Goal: Task Accomplishment & Management: Manage account settings

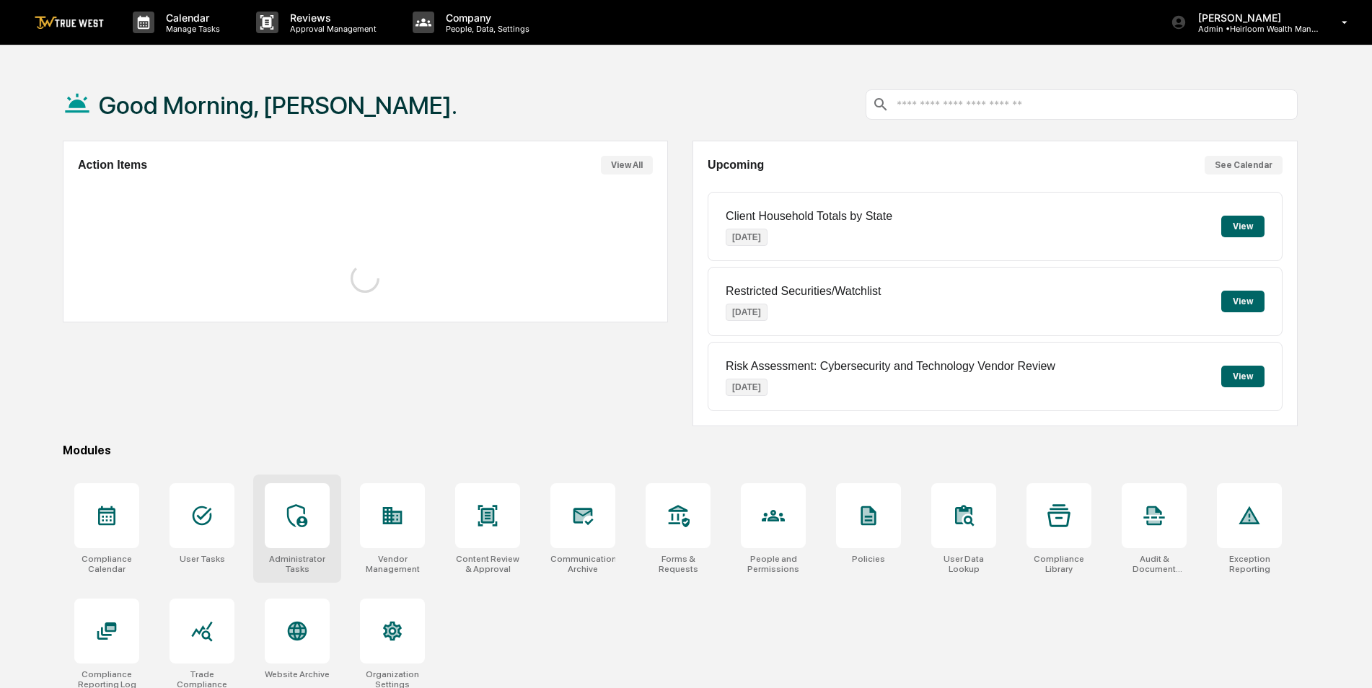
click at [301, 525] on icon at bounding box center [297, 515] width 23 height 23
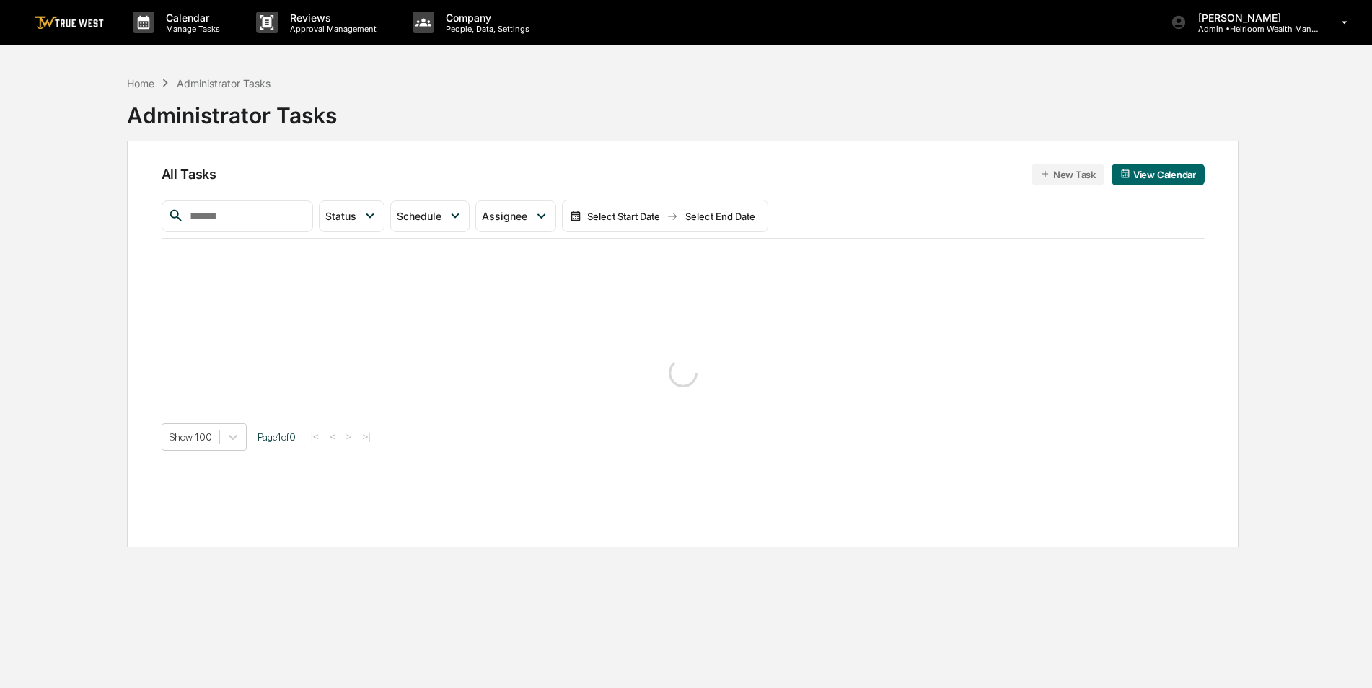
click at [284, 221] on input "text" at bounding box center [245, 216] width 123 height 19
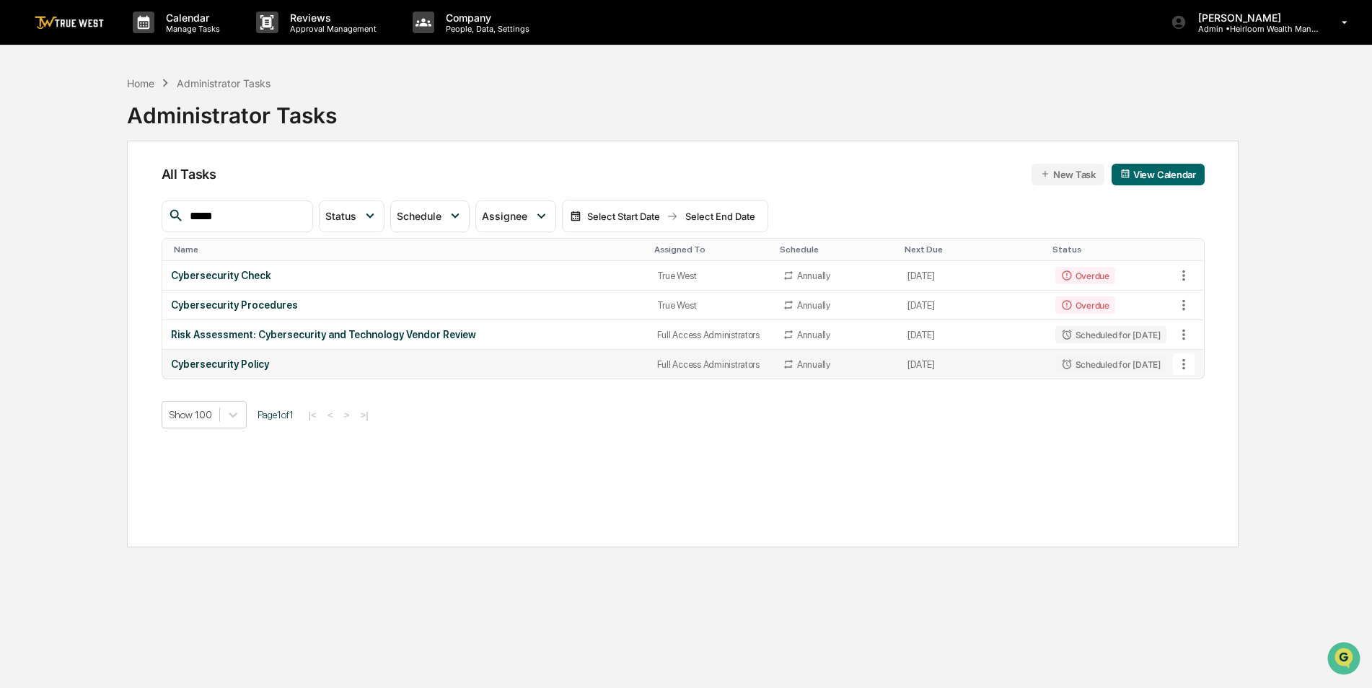
type input "*****"
click at [1183, 369] on icon at bounding box center [1183, 364] width 3 height 11
click at [1197, 444] on img at bounding box center [1198, 444] width 12 height 12
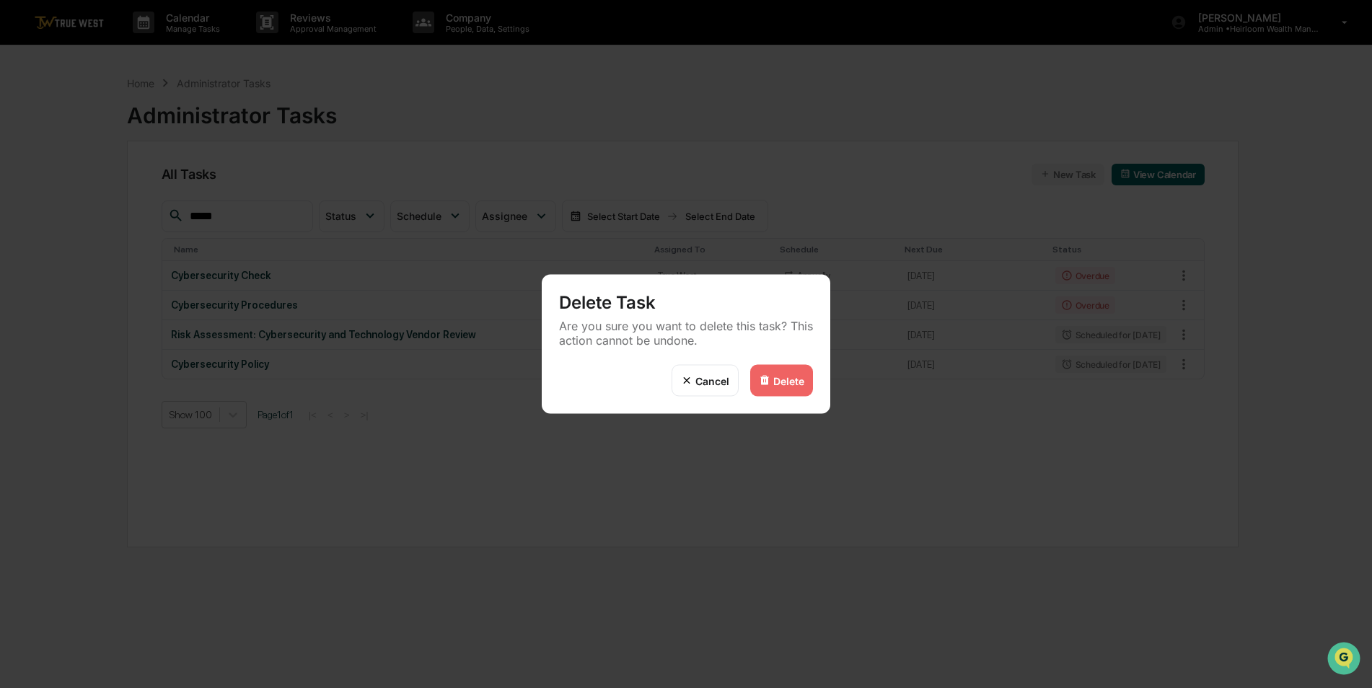
click at [775, 378] on div "Delete" at bounding box center [788, 380] width 31 height 12
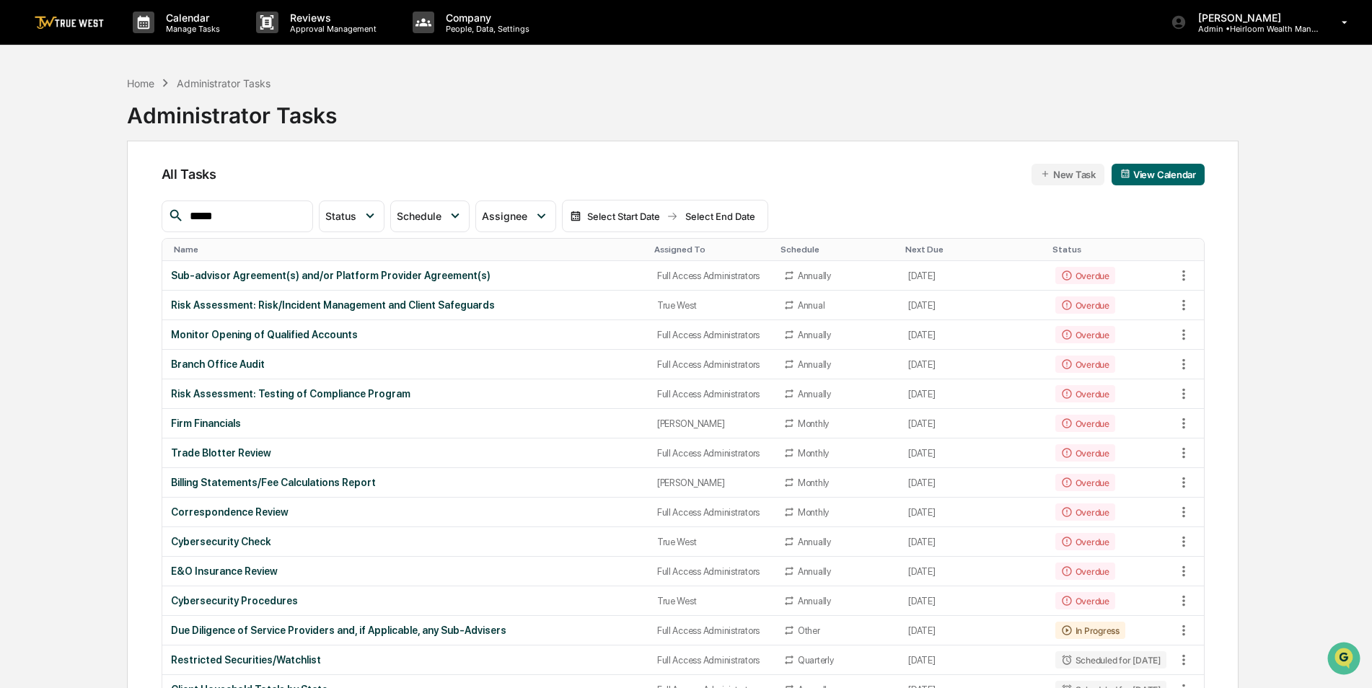
click at [654, 244] on th "Assigned To" at bounding box center [711, 250] width 126 height 22
click at [654, 247] on div "Assigned To" at bounding box center [711, 250] width 115 height 10
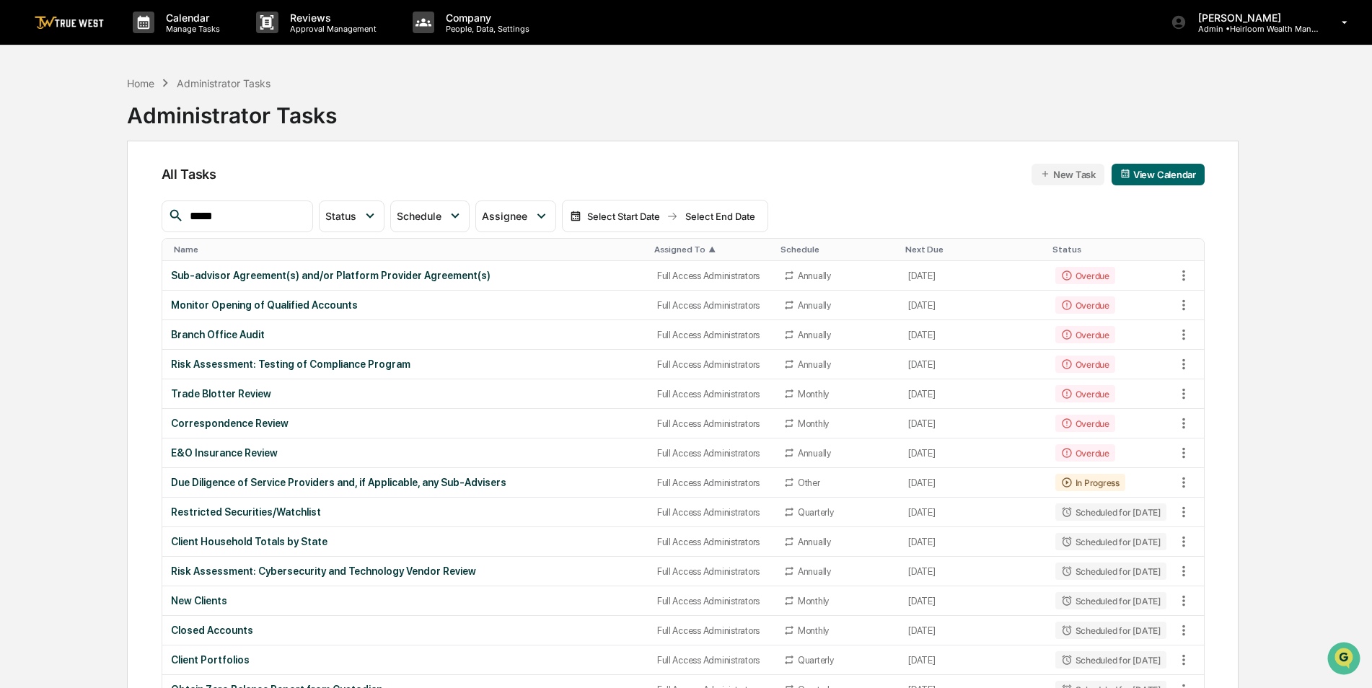
click at [654, 247] on div "Assigned To ▲" at bounding box center [711, 250] width 115 height 10
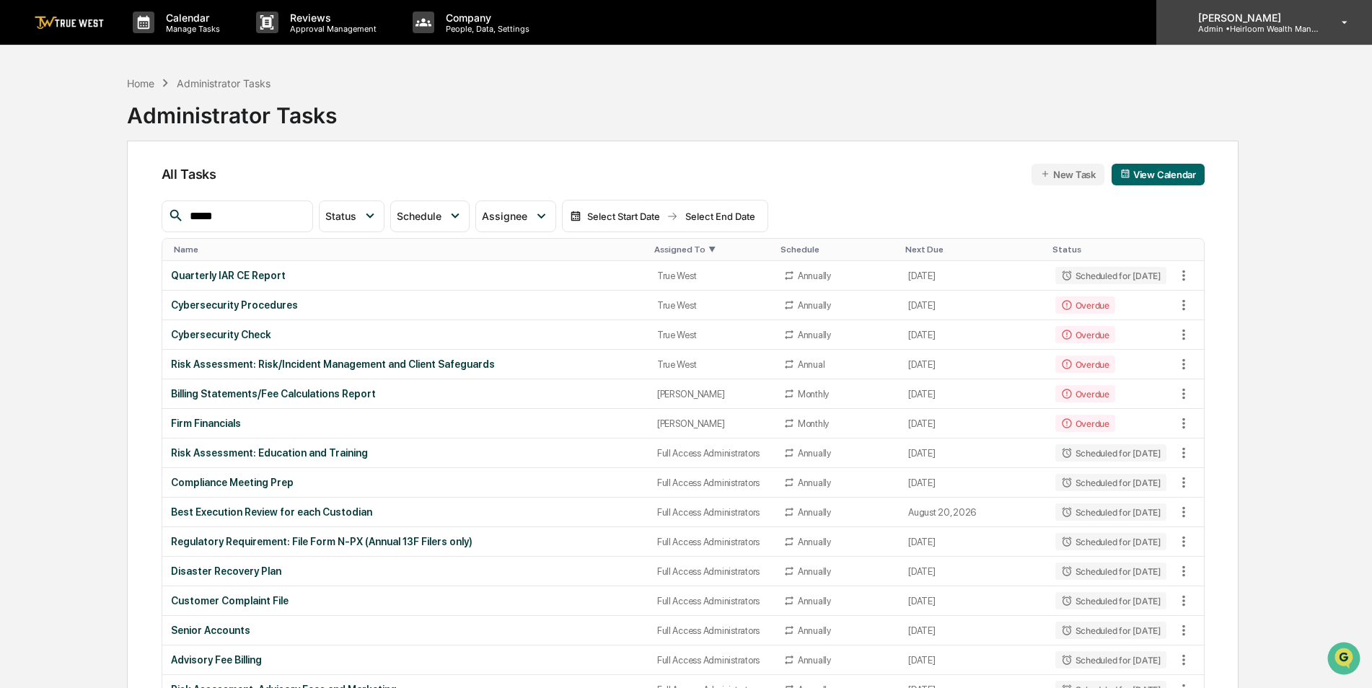
click at [1279, 24] on p "Admin • Heirloom Wealth Management" at bounding box center [1254, 29] width 134 height 10
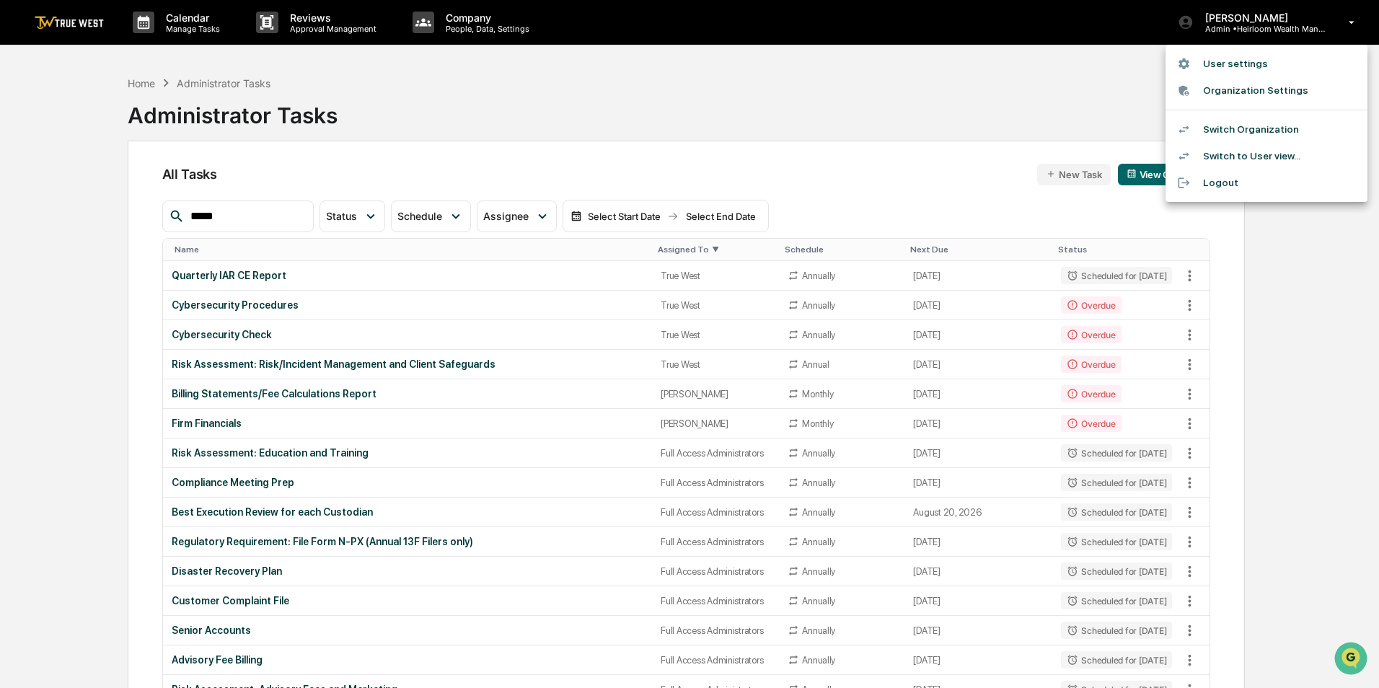
click at [1259, 120] on li "Switch Organization" at bounding box center [1267, 129] width 202 height 27
